Goal: Find specific page/section: Find specific page/section

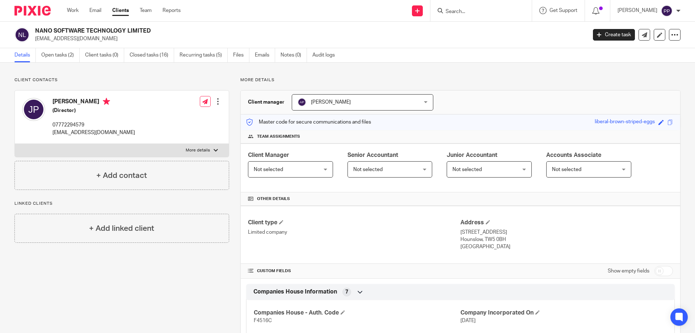
click at [455, 14] on input "Search" at bounding box center [477, 12] width 65 height 7
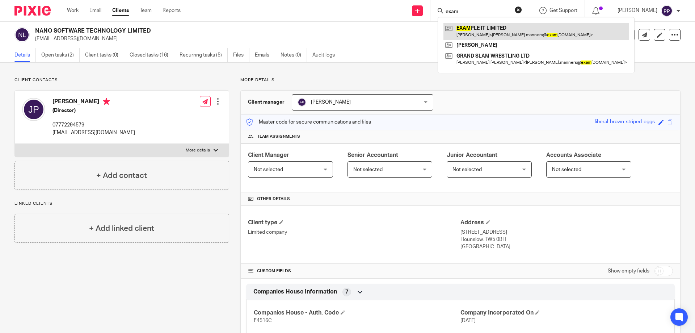
type input "exam"
click at [470, 26] on link at bounding box center [536, 31] width 185 height 17
click at [469, 27] on link at bounding box center [536, 31] width 185 height 17
